Goal: Task Accomplishment & Management: Use online tool/utility

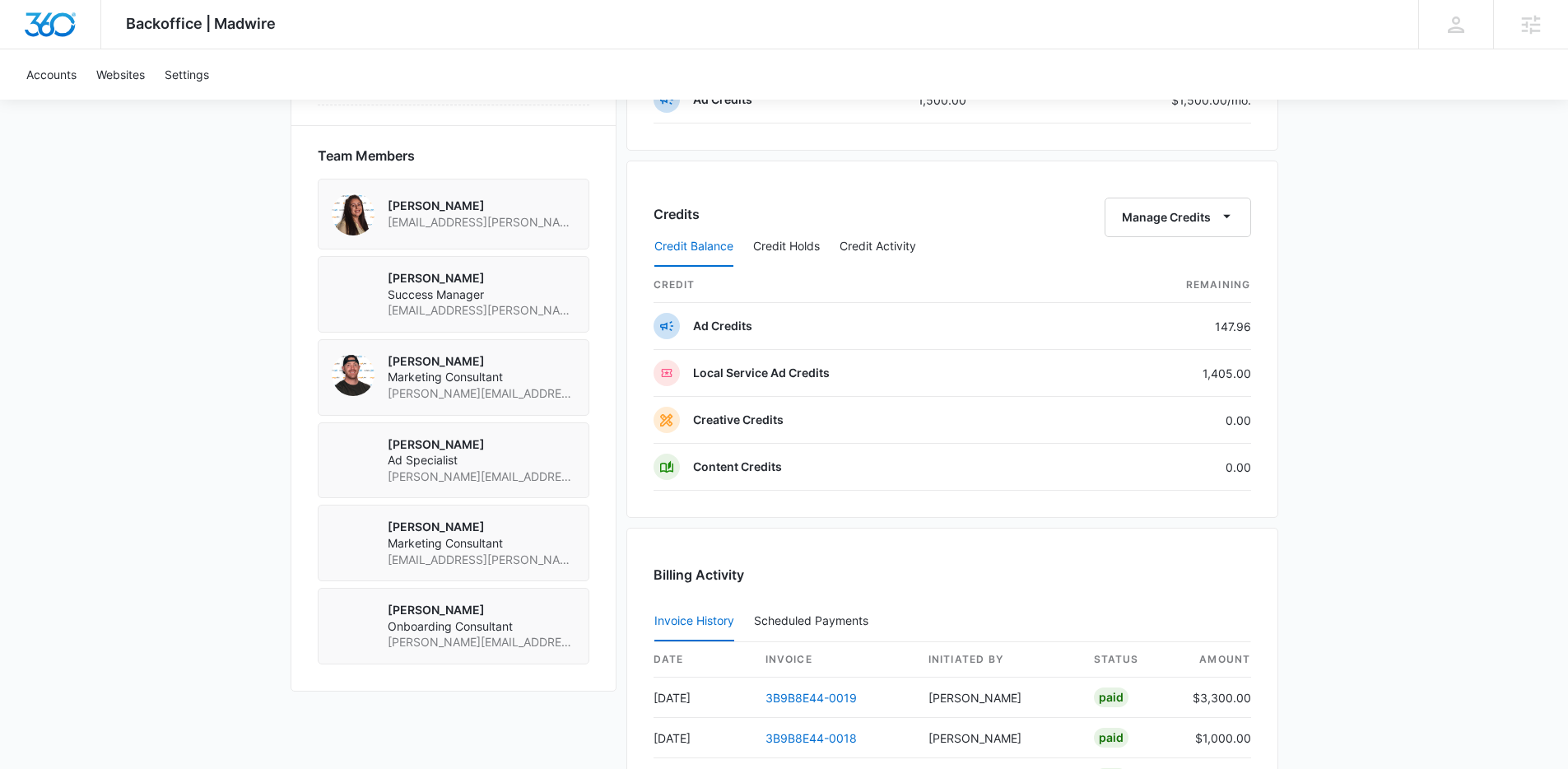
scroll to position [1133, 0]
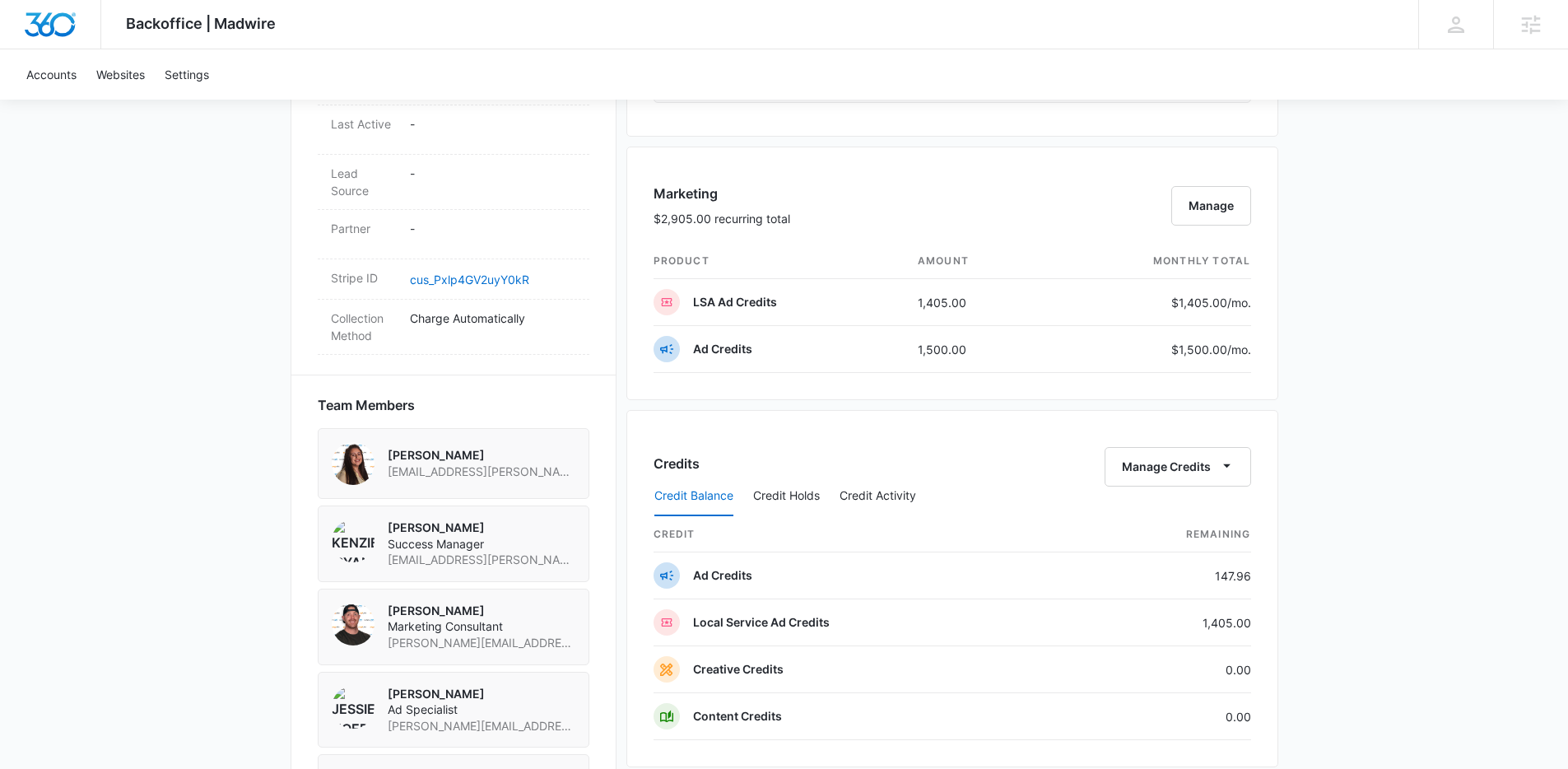
scroll to position [1164, 0]
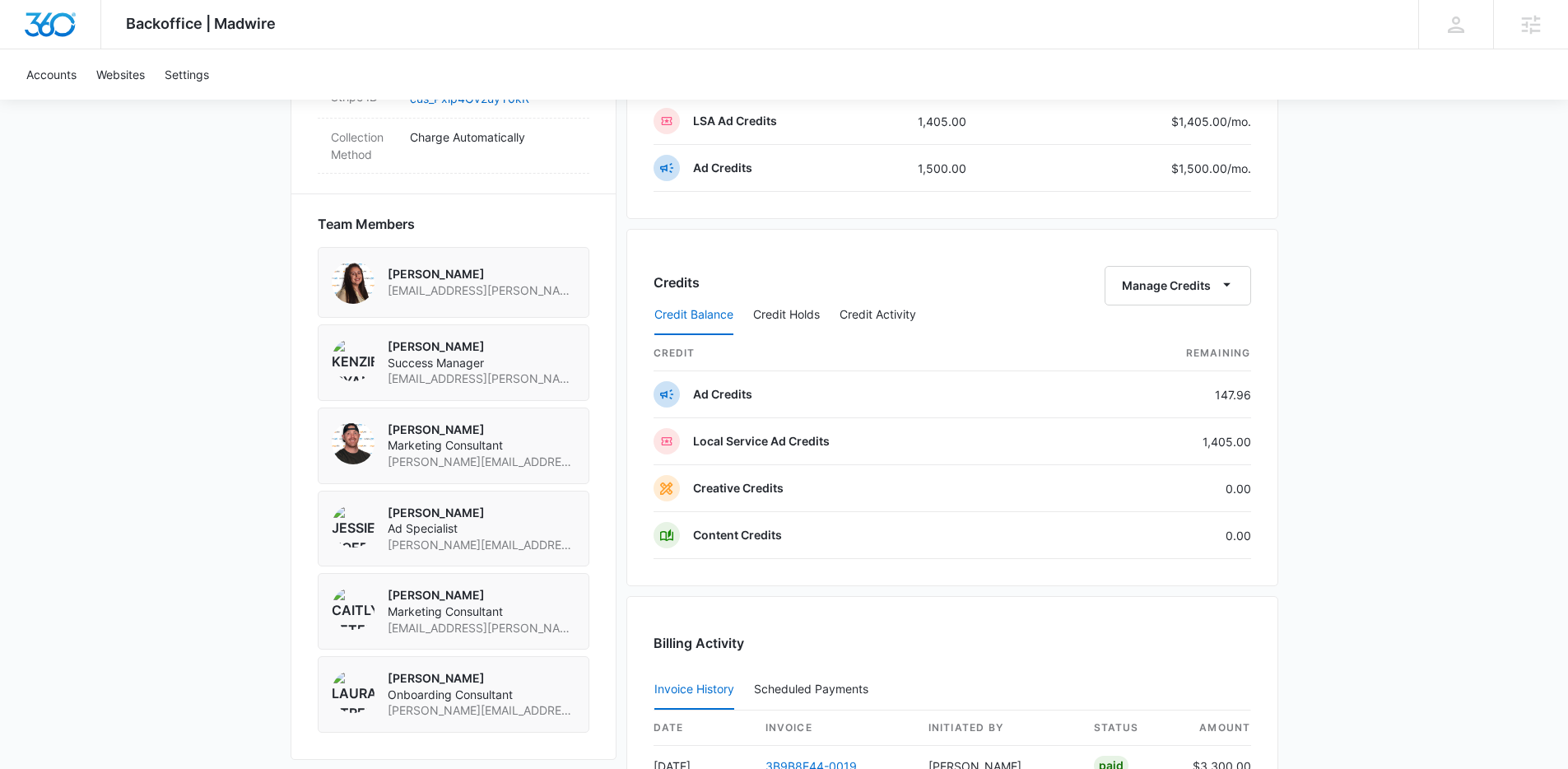
scroll to position [1009, 0]
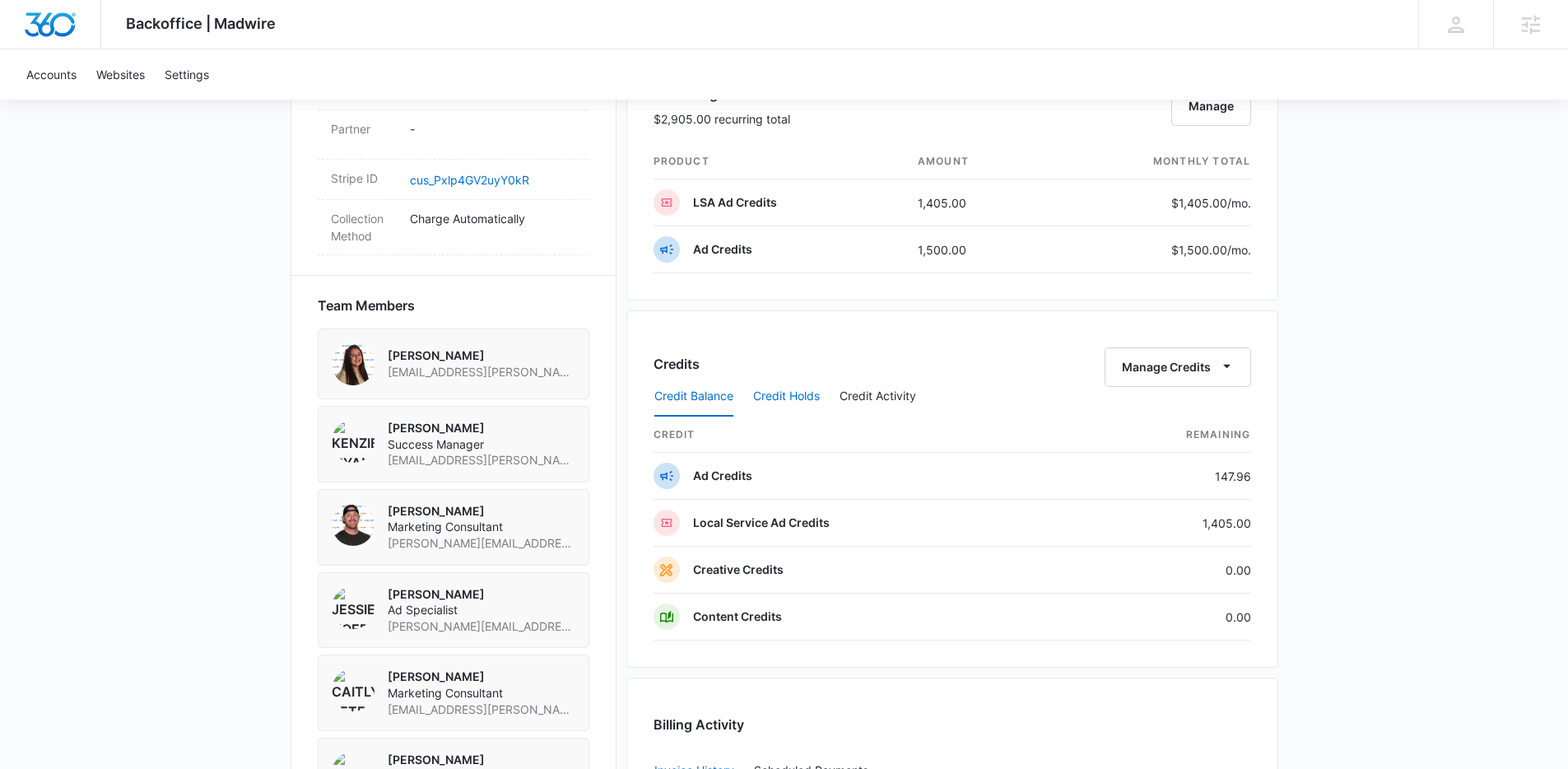
click at [787, 407] on button "Credit Holds" at bounding box center [786, 396] width 67 height 40
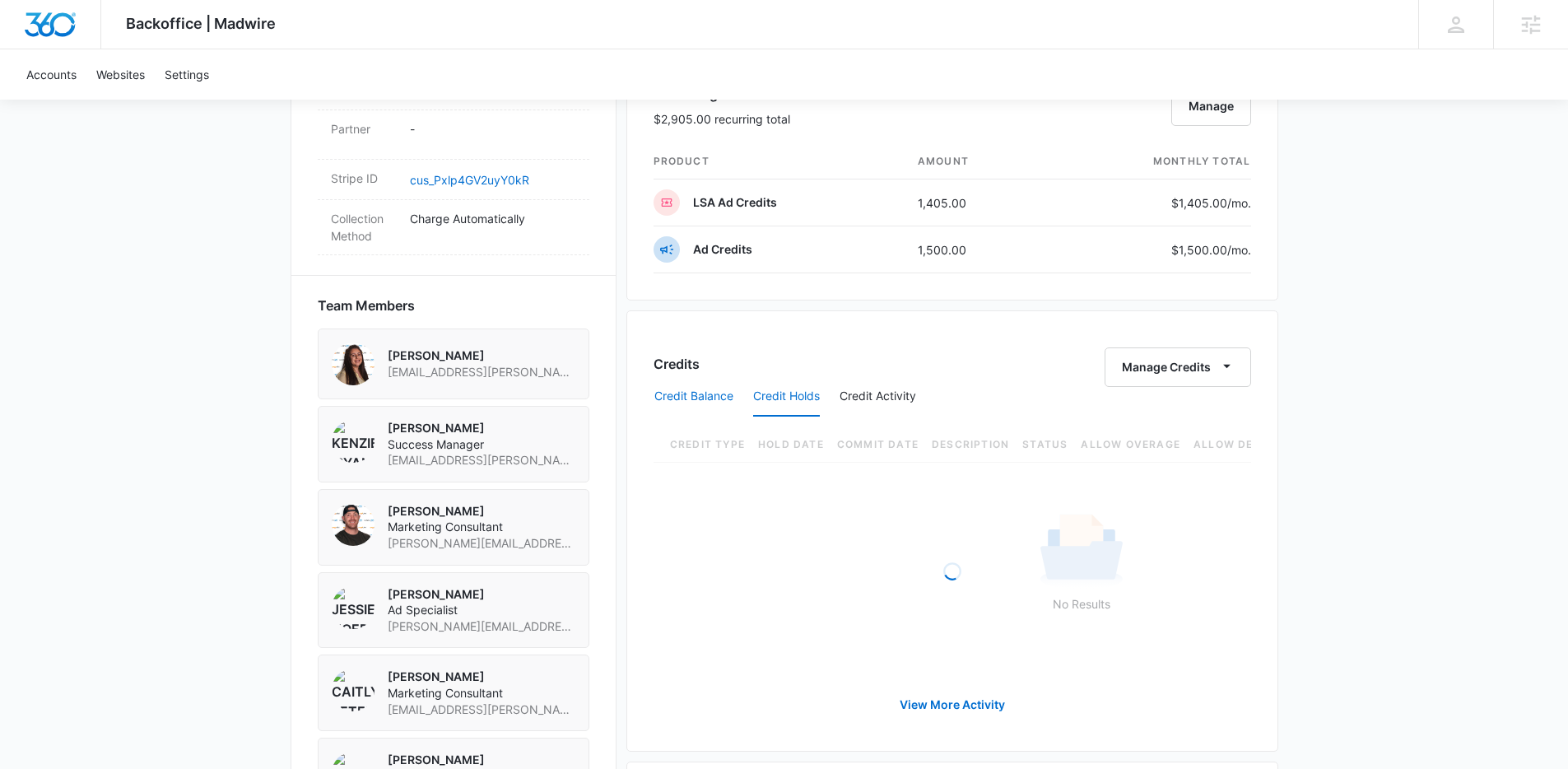
click at [710, 404] on button "Credit Balance" at bounding box center [694, 396] width 79 height 40
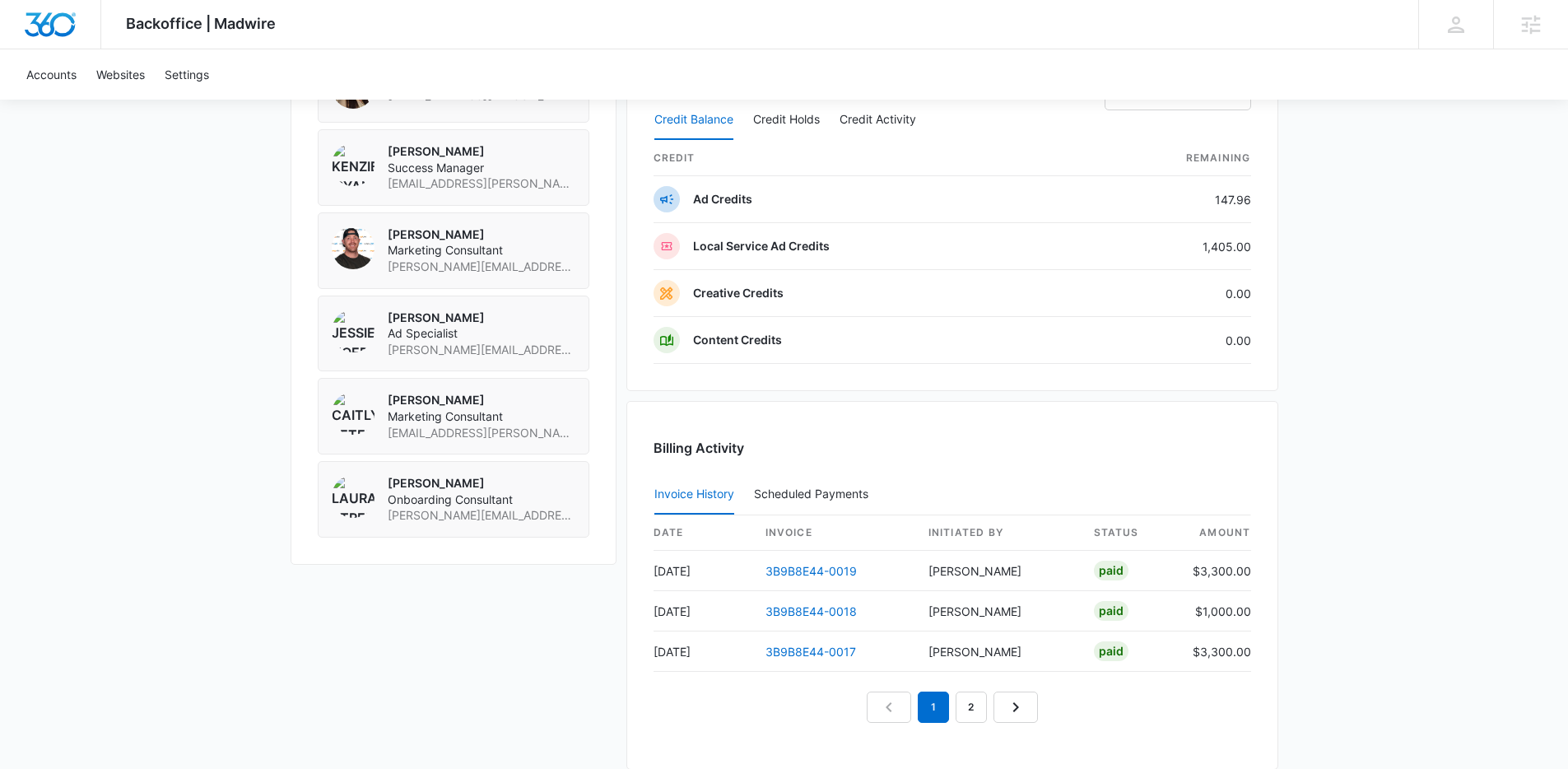
scroll to position [1118, 0]
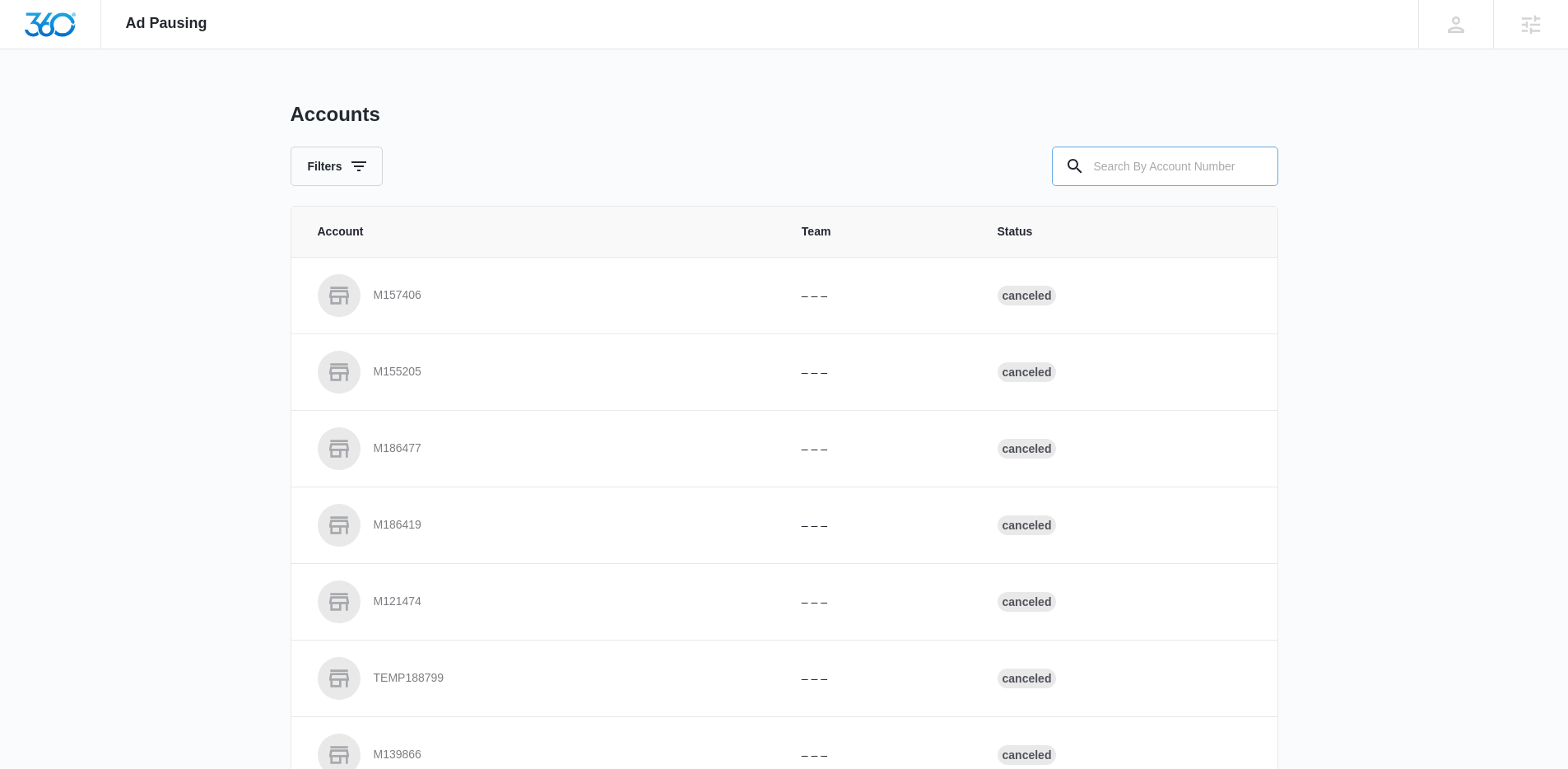
click at [1171, 179] on input "text" at bounding box center [1165, 166] width 226 height 40
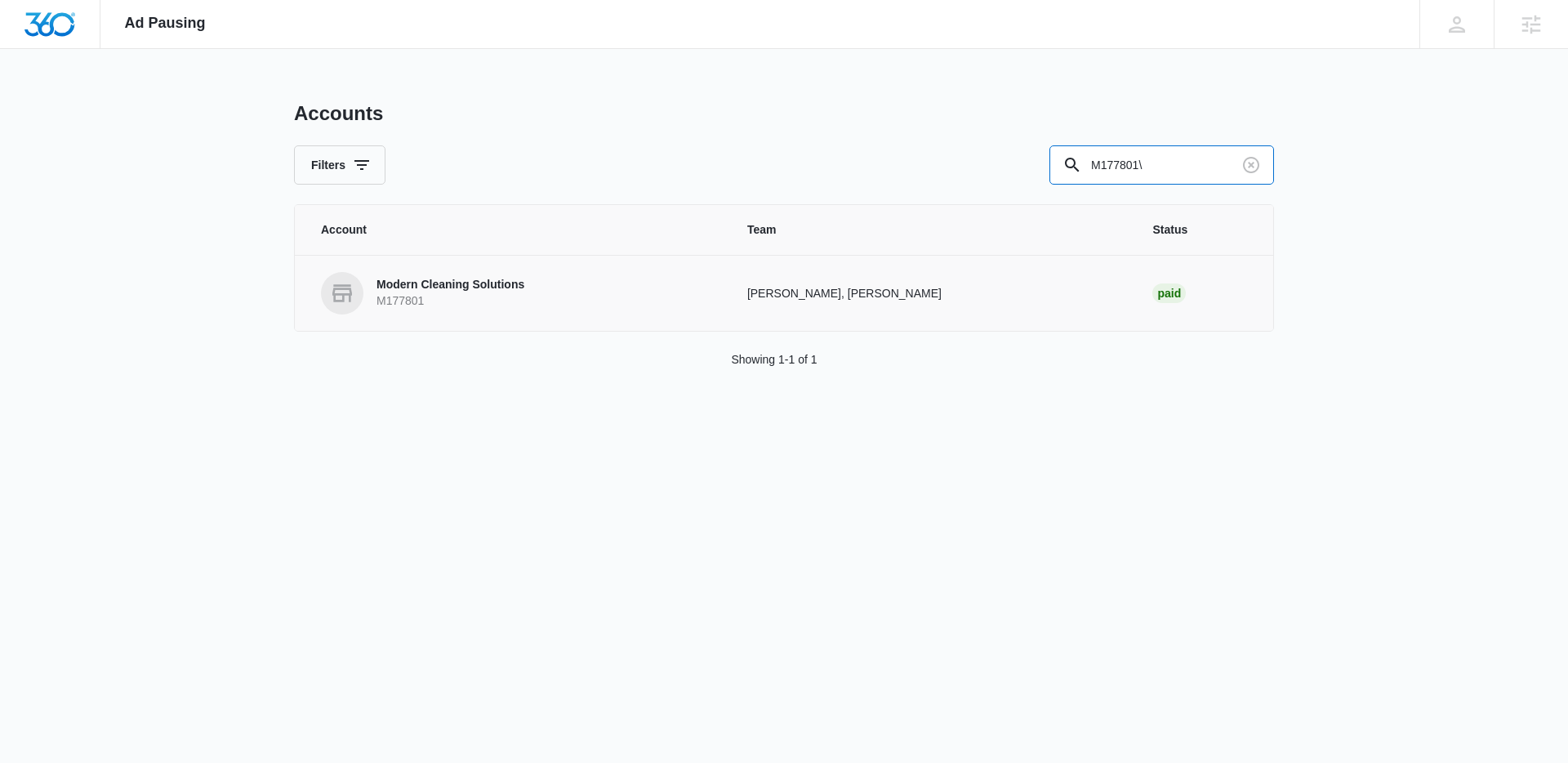
type input "M177801\"
click at [406, 298] on p "M177801" at bounding box center [450, 301] width 148 height 16
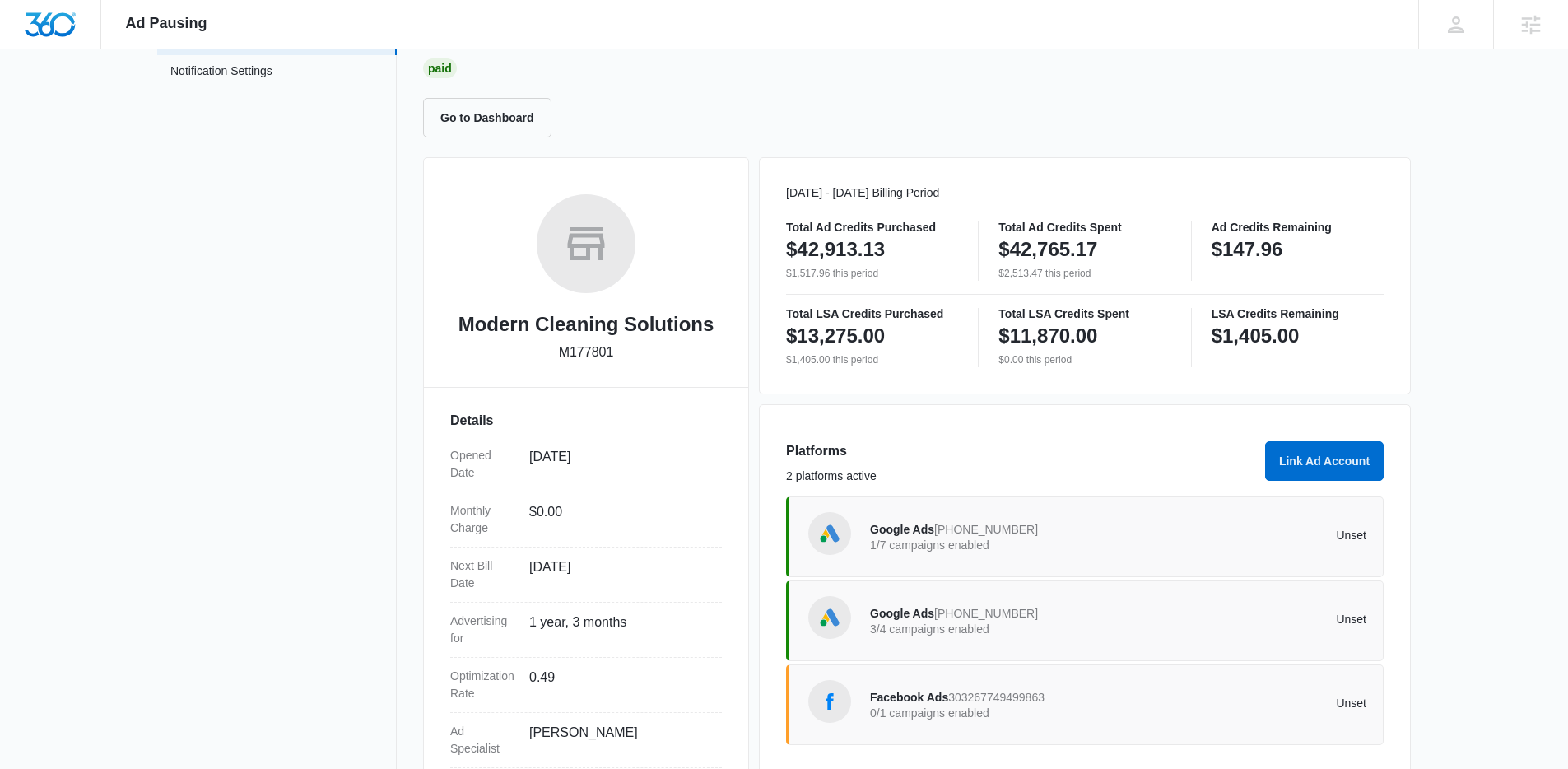
scroll to position [205, 0]
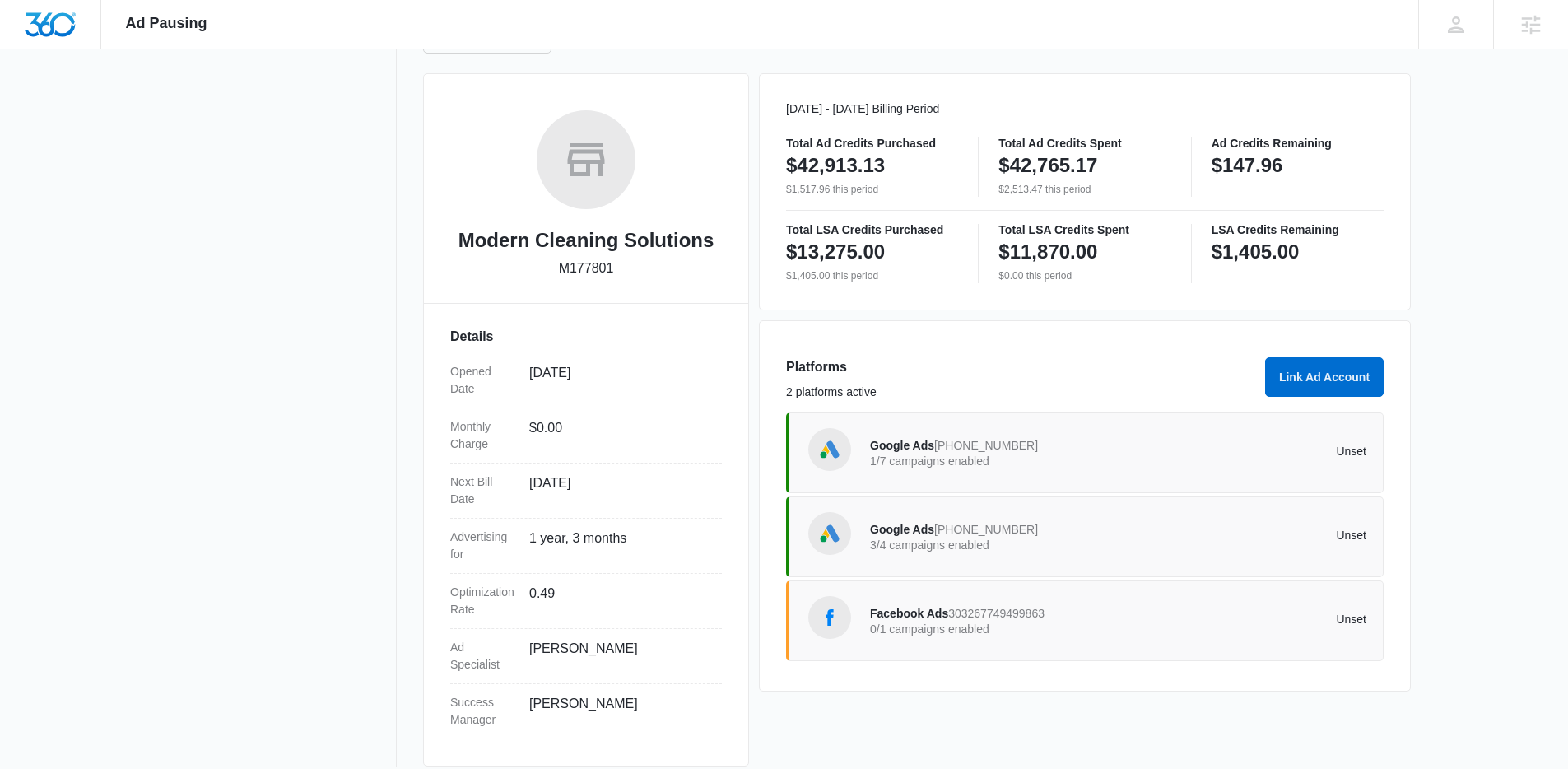
click at [946, 539] on p "3/4 campaigns enabled" at bounding box center [994, 545] width 248 height 12
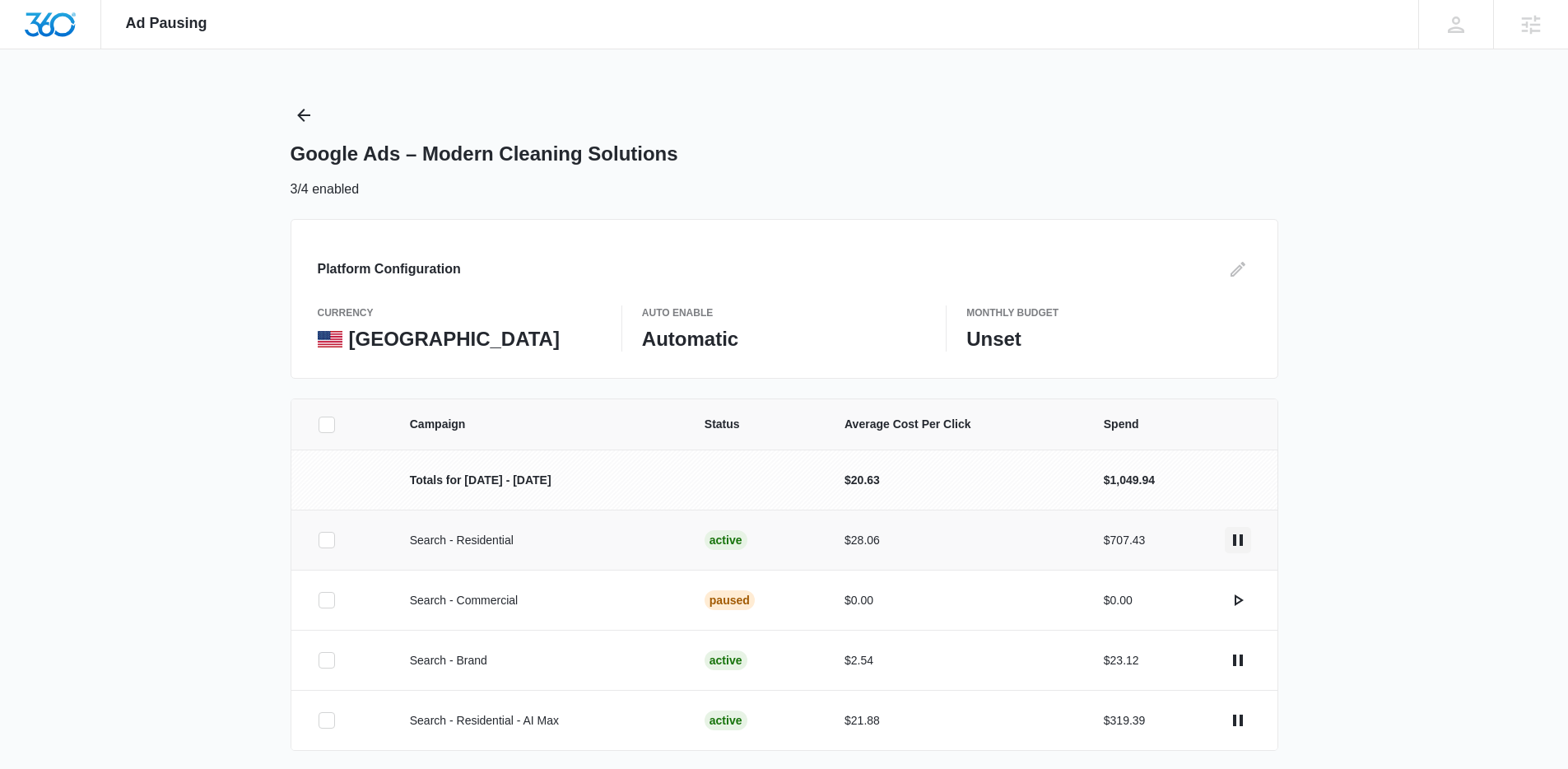
click at [1238, 537] on icon "actions.pause" at bounding box center [1237, 539] width 19 height 19
click at [1240, 661] on icon "actions.activate" at bounding box center [1239, 660] width 9 height 12
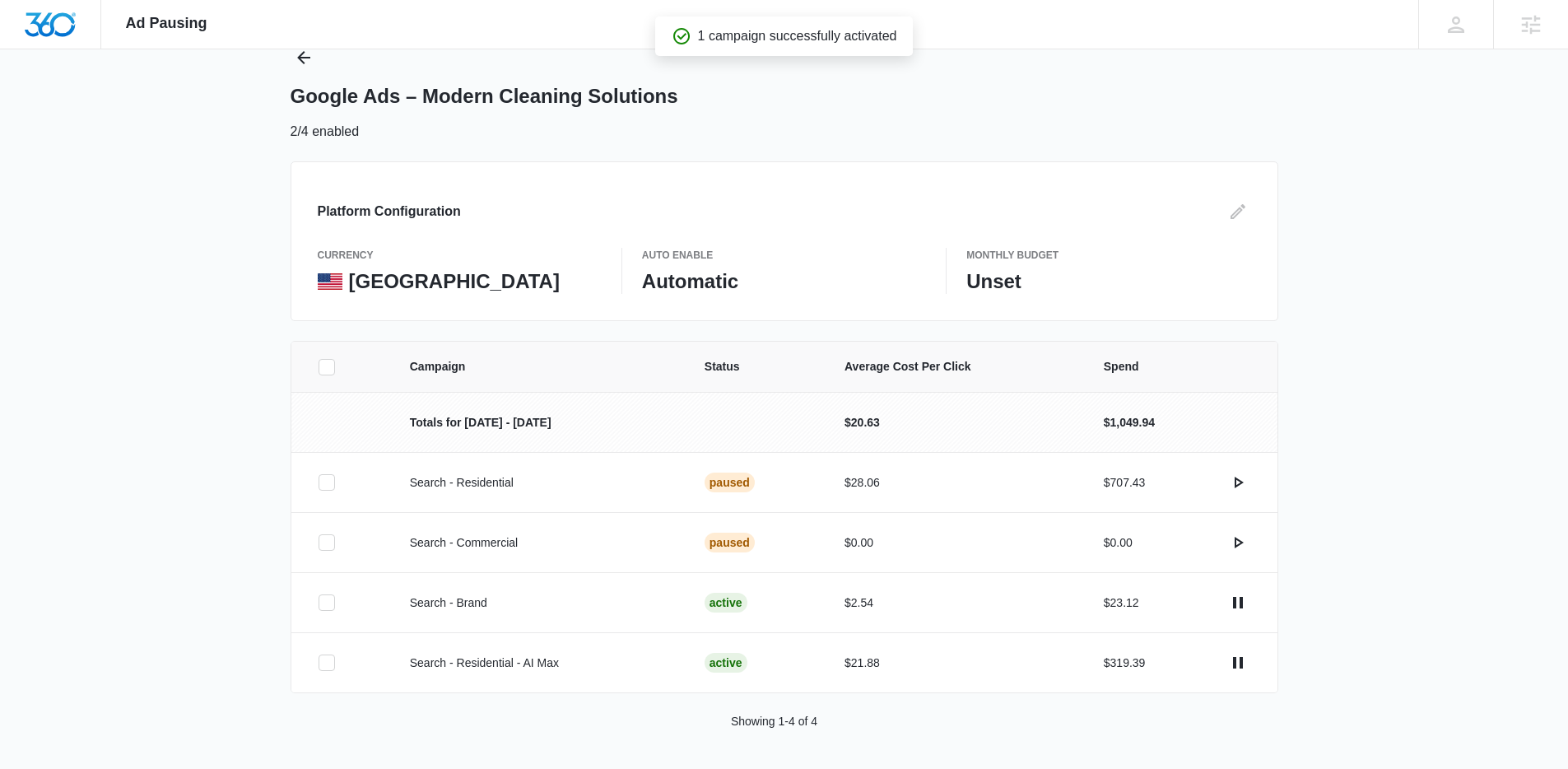
scroll to position [58, 0]
click at [302, 62] on icon "Back" at bounding box center [304, 57] width 14 height 14
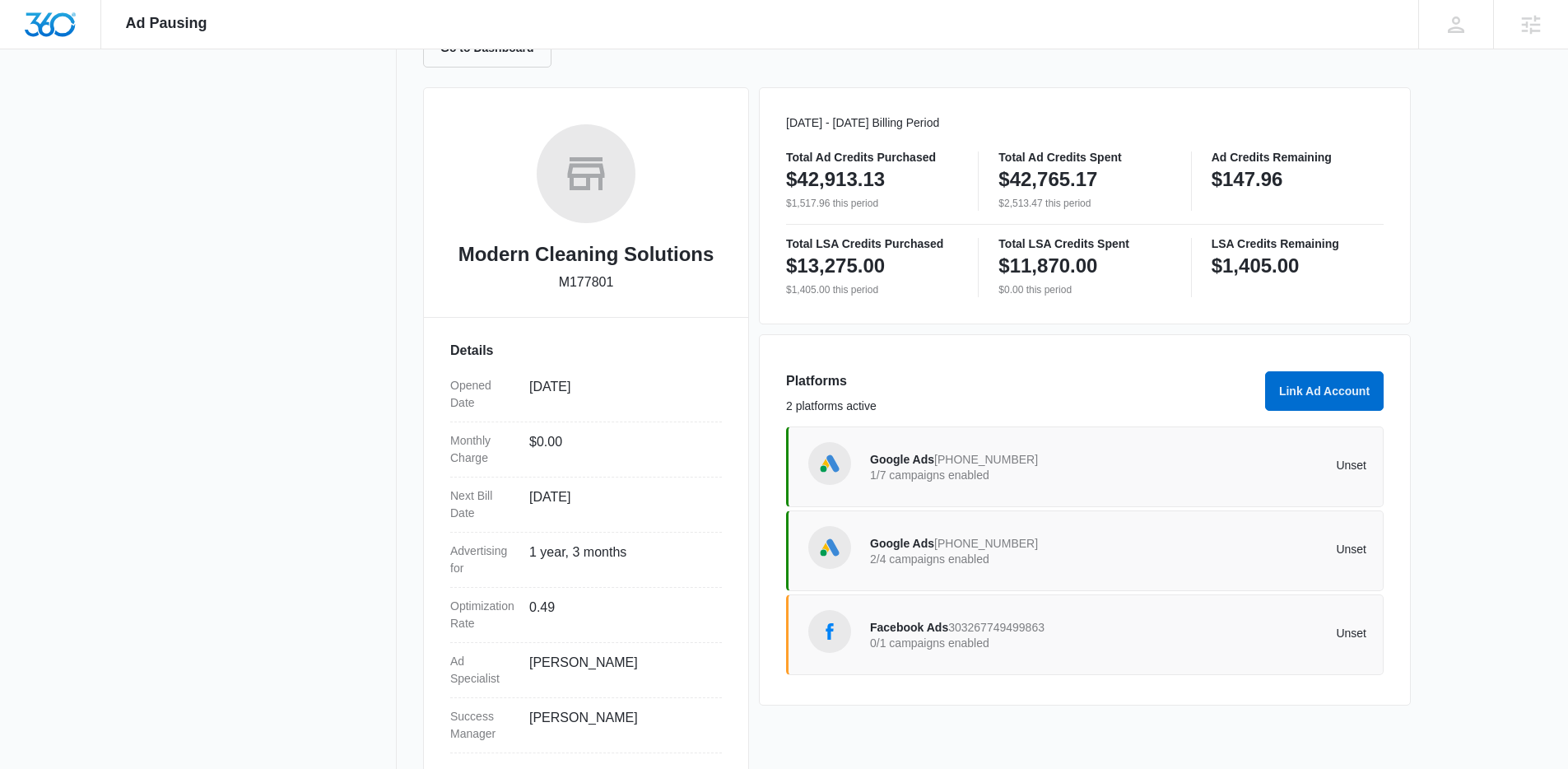
scroll to position [222, 0]
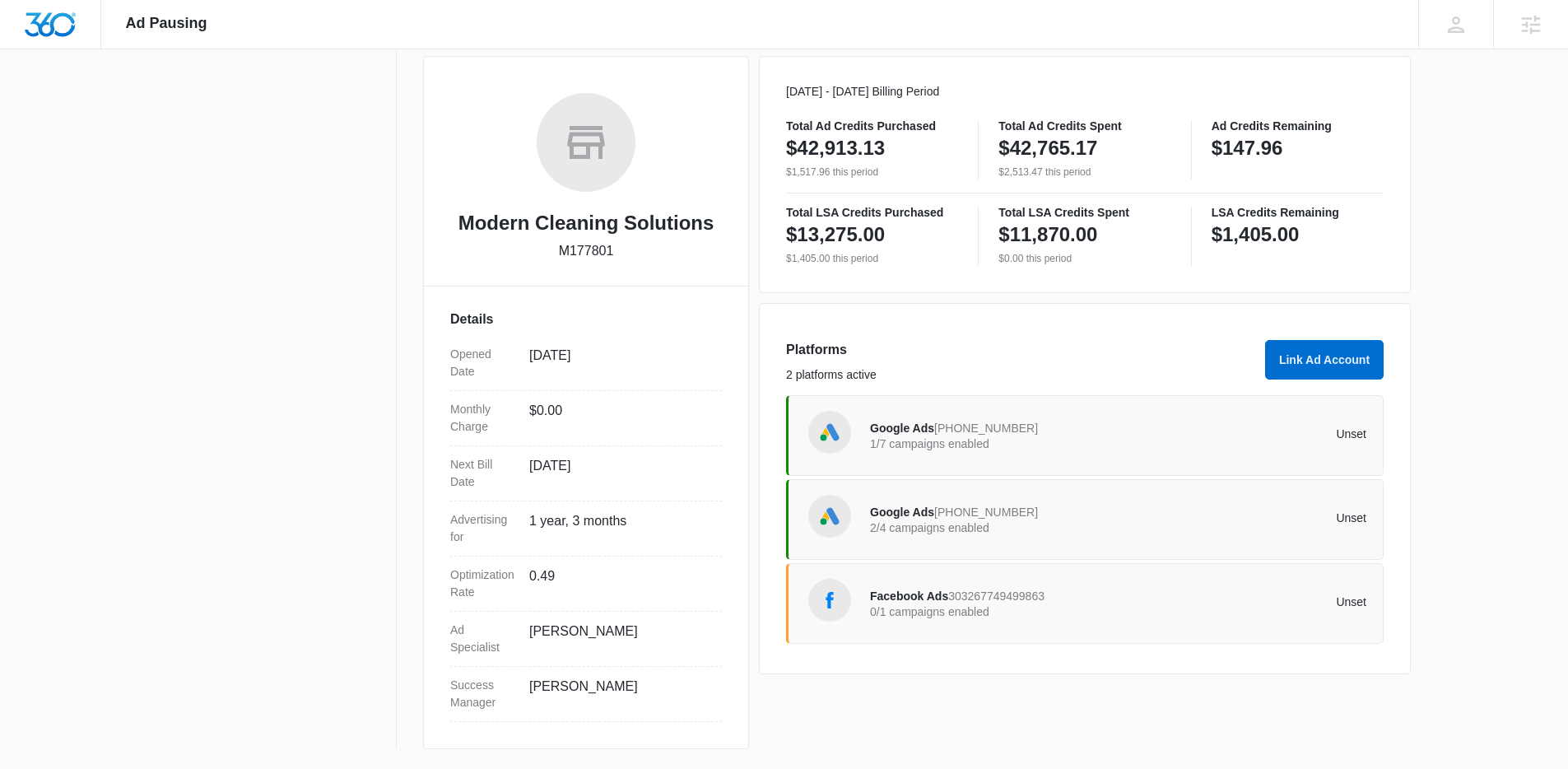
click at [1026, 543] on div "Google Ads 394-997-6456 2/4 campaigns enabled Unset" at bounding box center [1084, 519] width 597 height 80
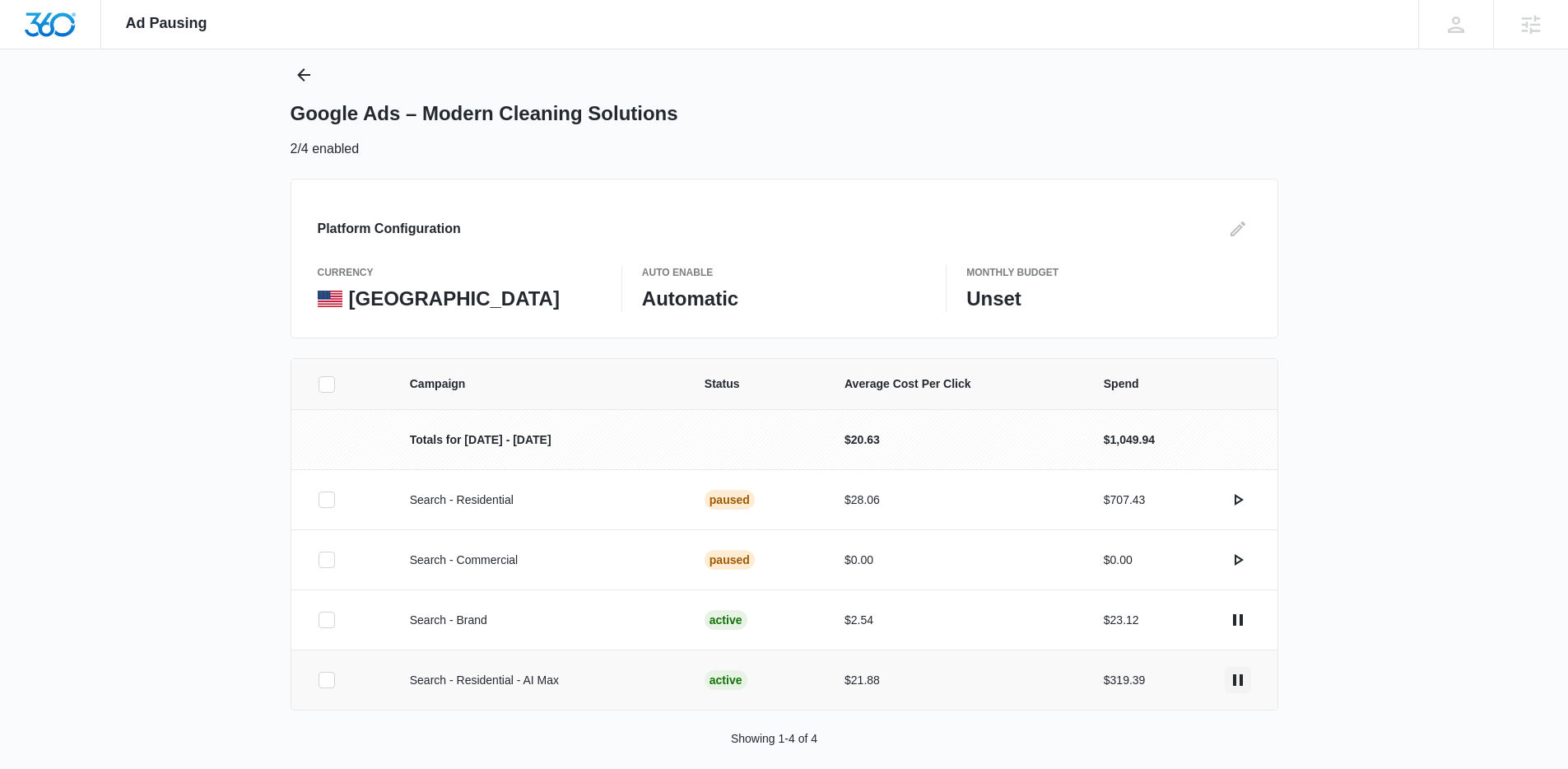
scroll to position [58, 0]
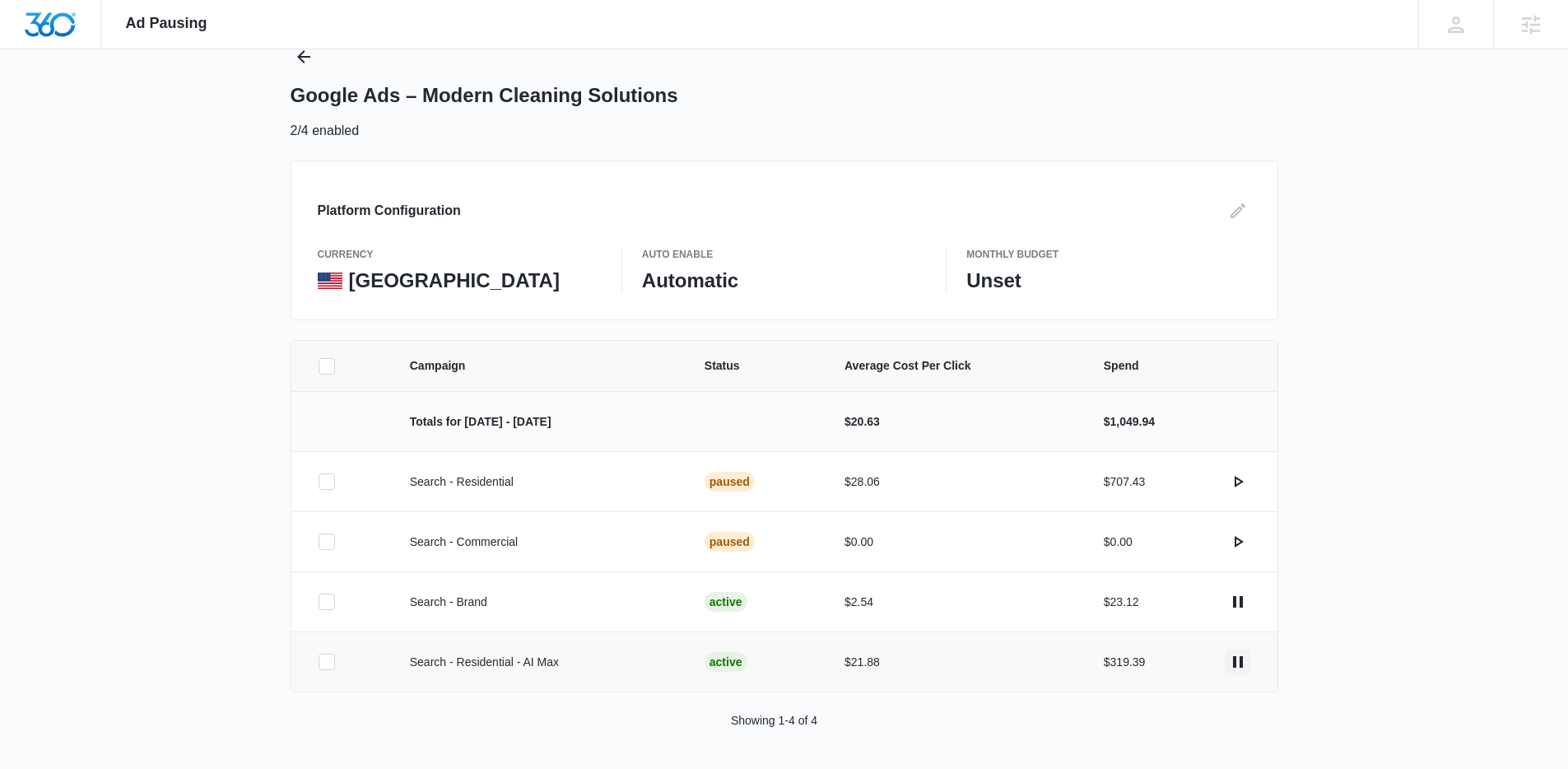
click at [1240, 663] on icon "actions.pause" at bounding box center [1238, 662] width 10 height 12
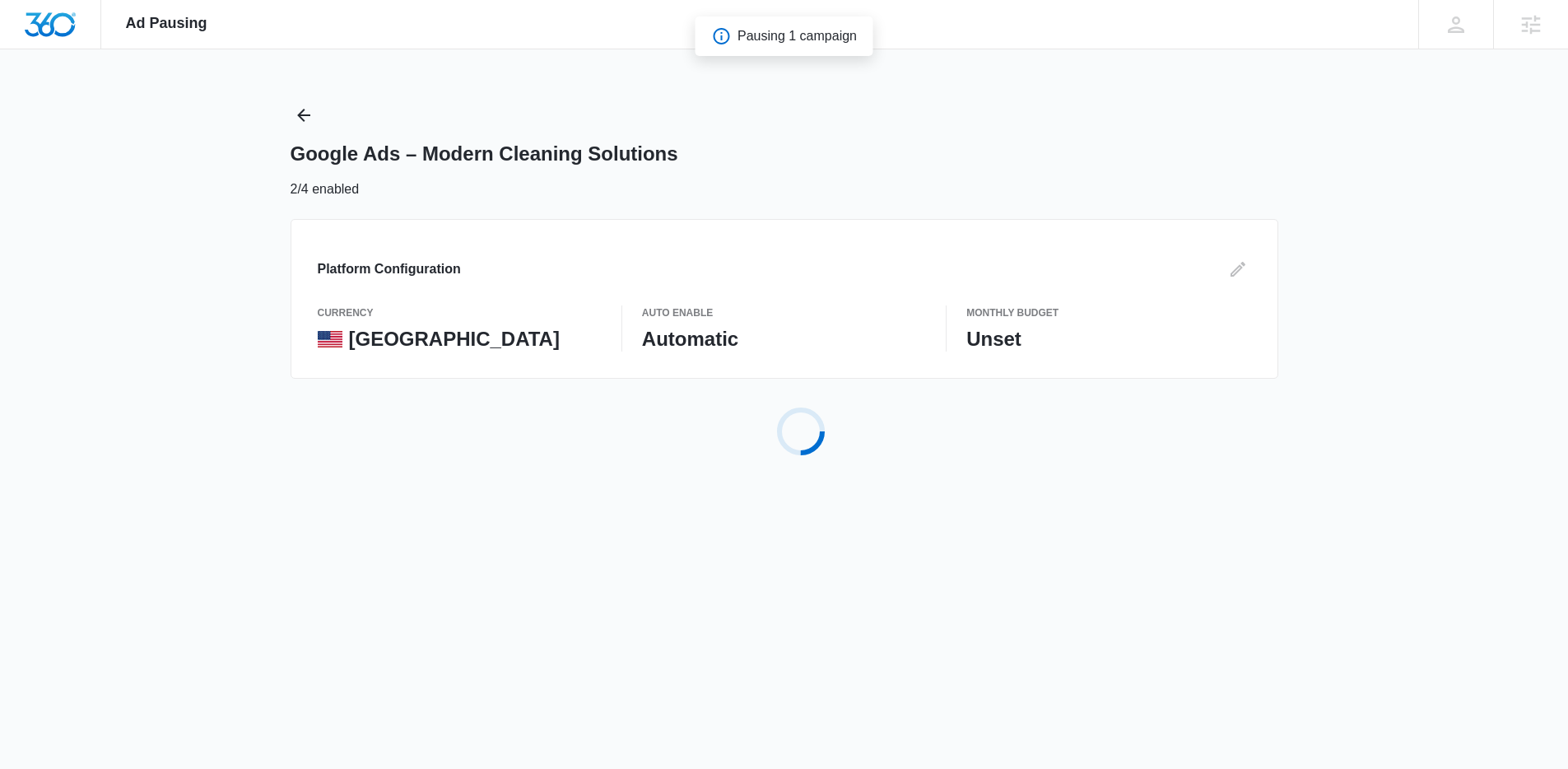
scroll to position [0, 0]
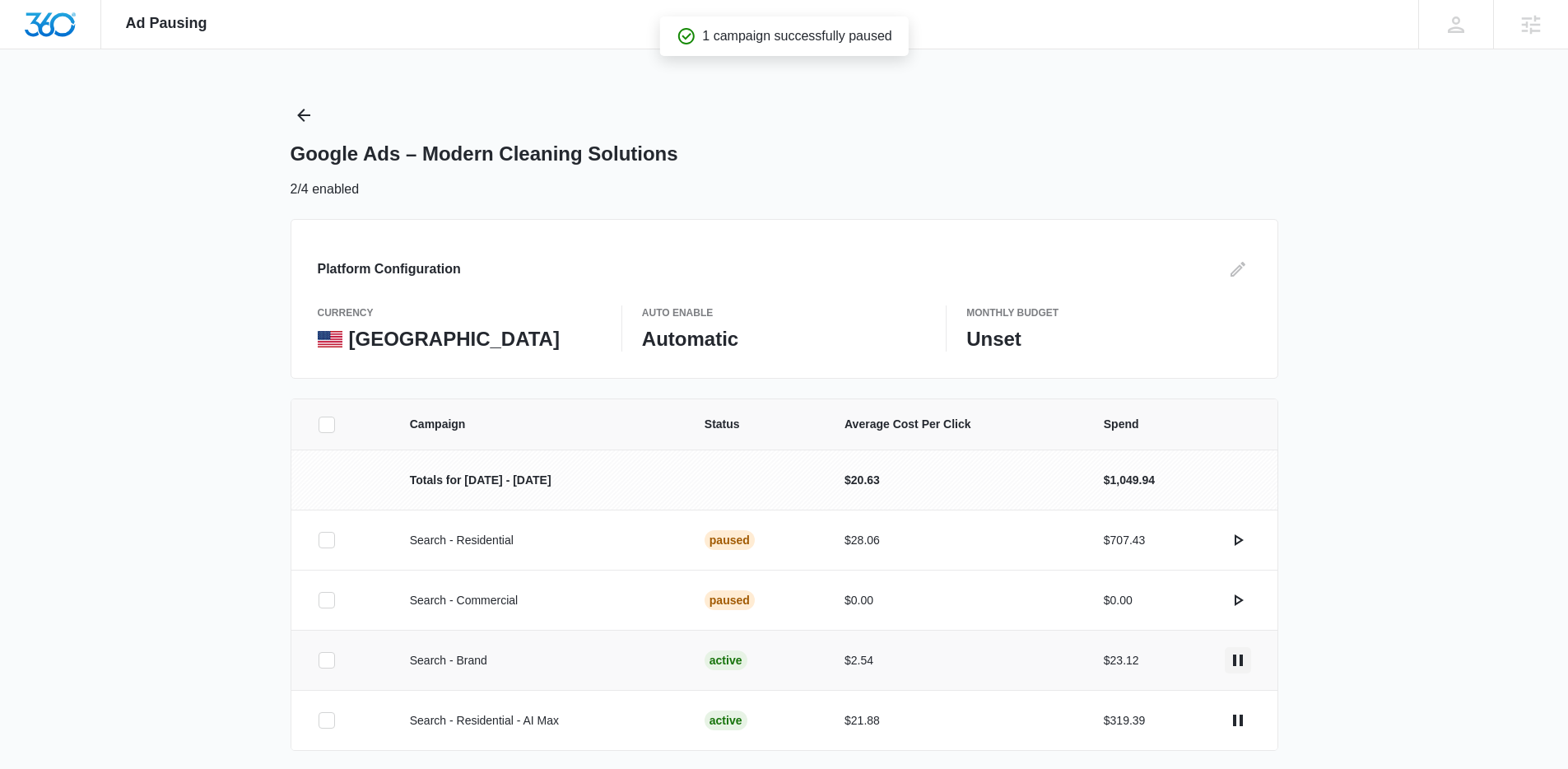
click at [1239, 659] on icon "actions.pause" at bounding box center [1238, 660] width 10 height 12
